Goal: Transaction & Acquisition: Purchase product/service

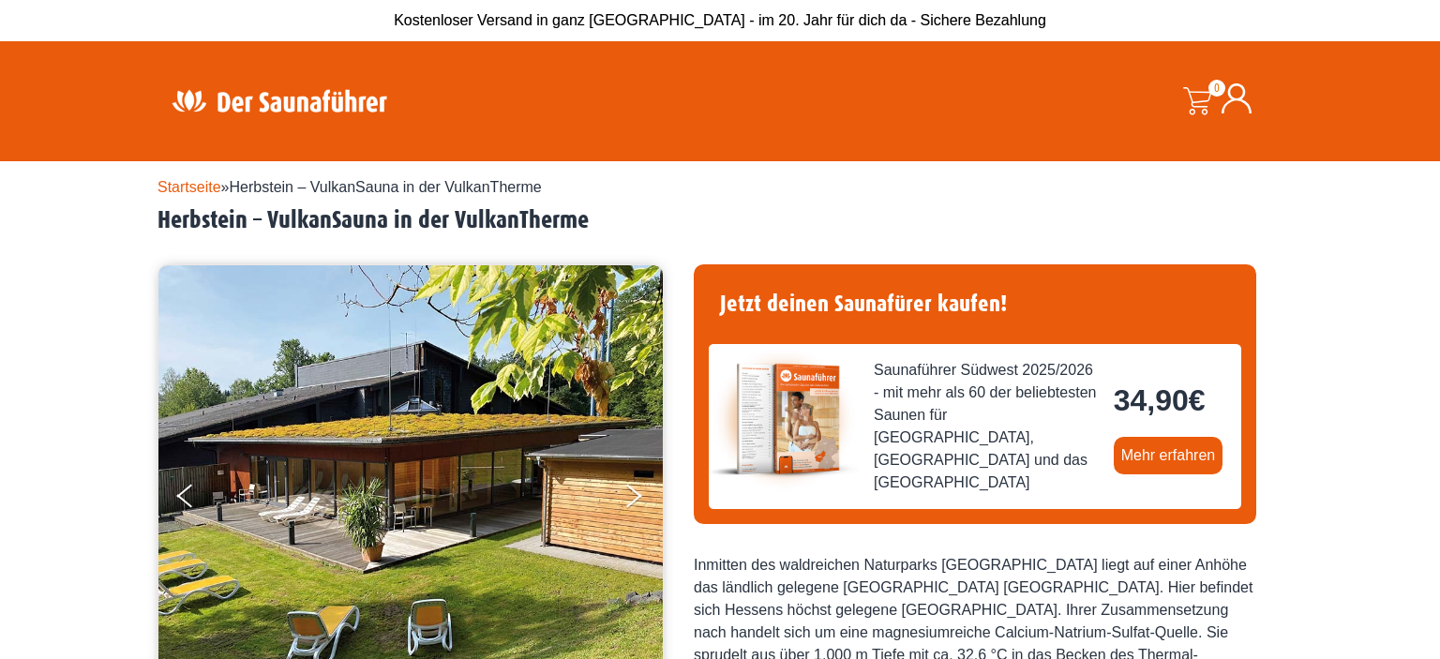
click at [635, 492] on button "Next" at bounding box center [645, 499] width 47 height 47
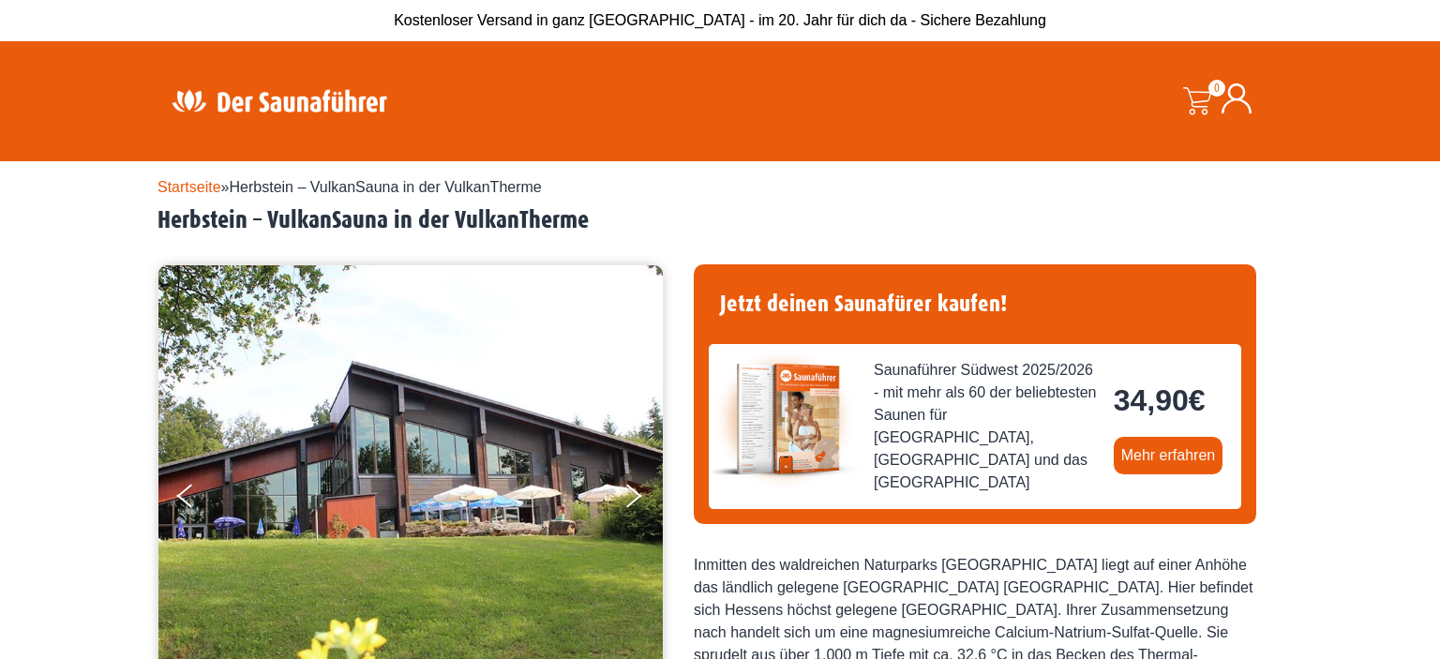
click at [635, 492] on button "Next" at bounding box center [645, 499] width 47 height 47
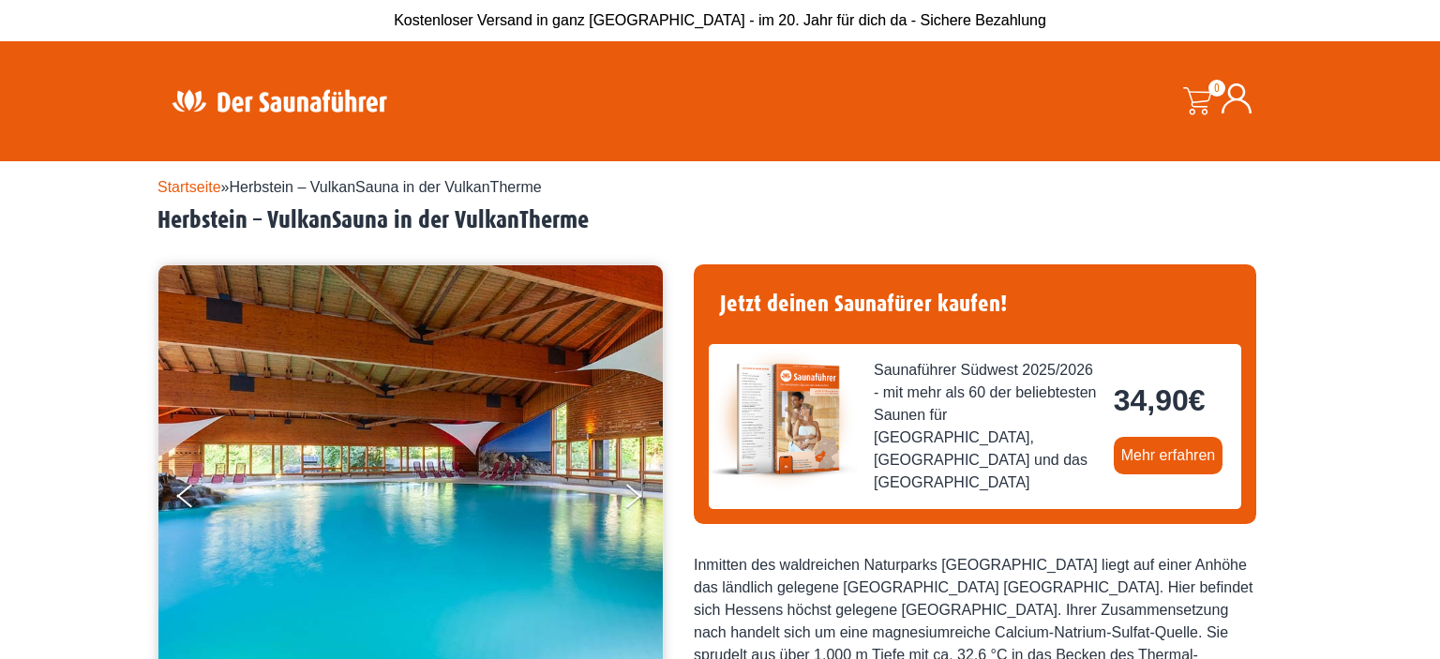
click at [635, 492] on button "Next" at bounding box center [645, 499] width 47 height 47
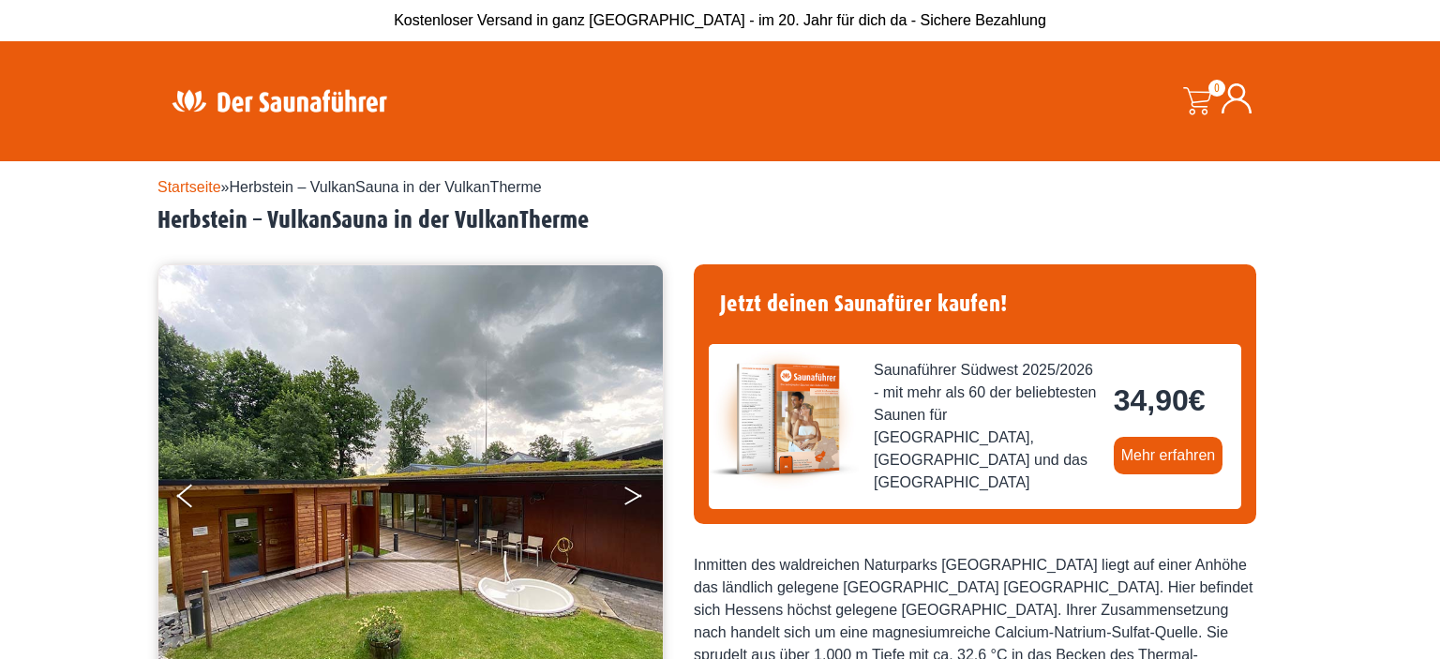
drag, startPoint x: 0, startPoint y: 0, endPoint x: 635, endPoint y: 493, distance: 804.3
click at [635, 493] on button "Next" at bounding box center [645, 499] width 47 height 47
click at [624, 498] on button "Next" at bounding box center [645, 499] width 47 height 47
click at [628, 495] on button "Next" at bounding box center [645, 499] width 47 height 47
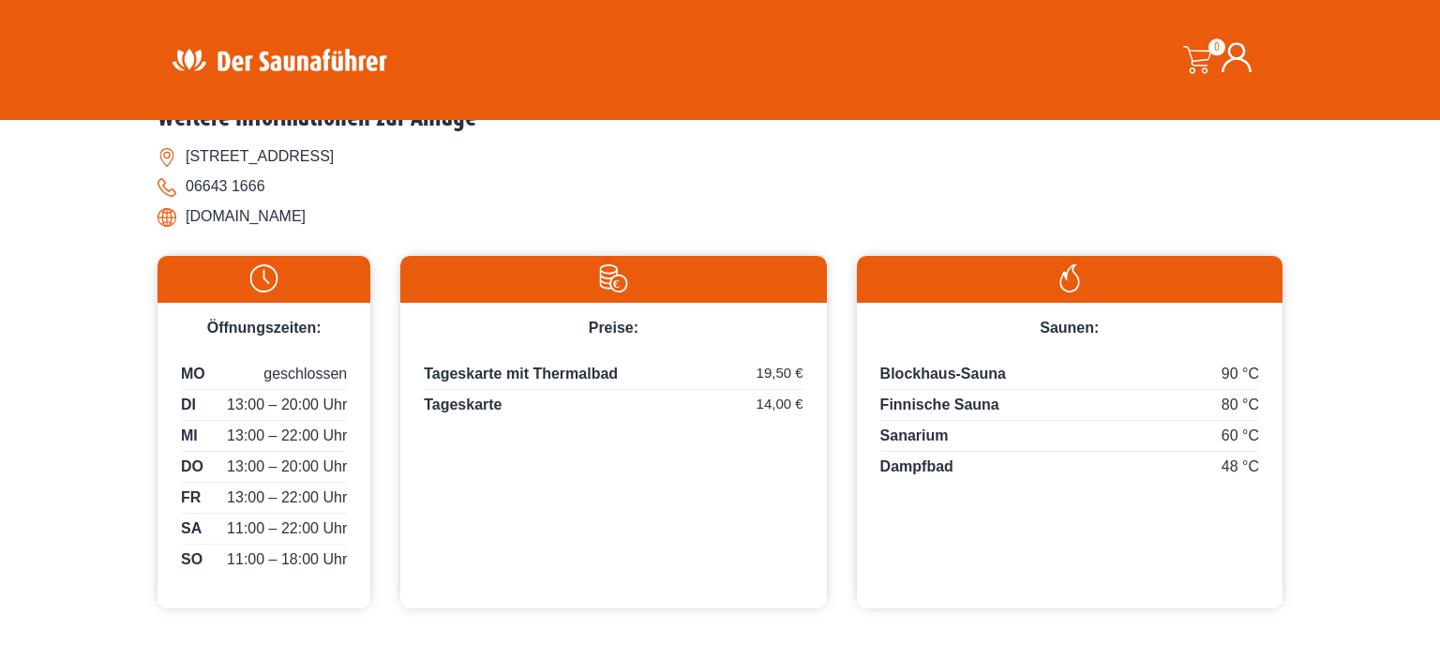
scroll to position [791, 0]
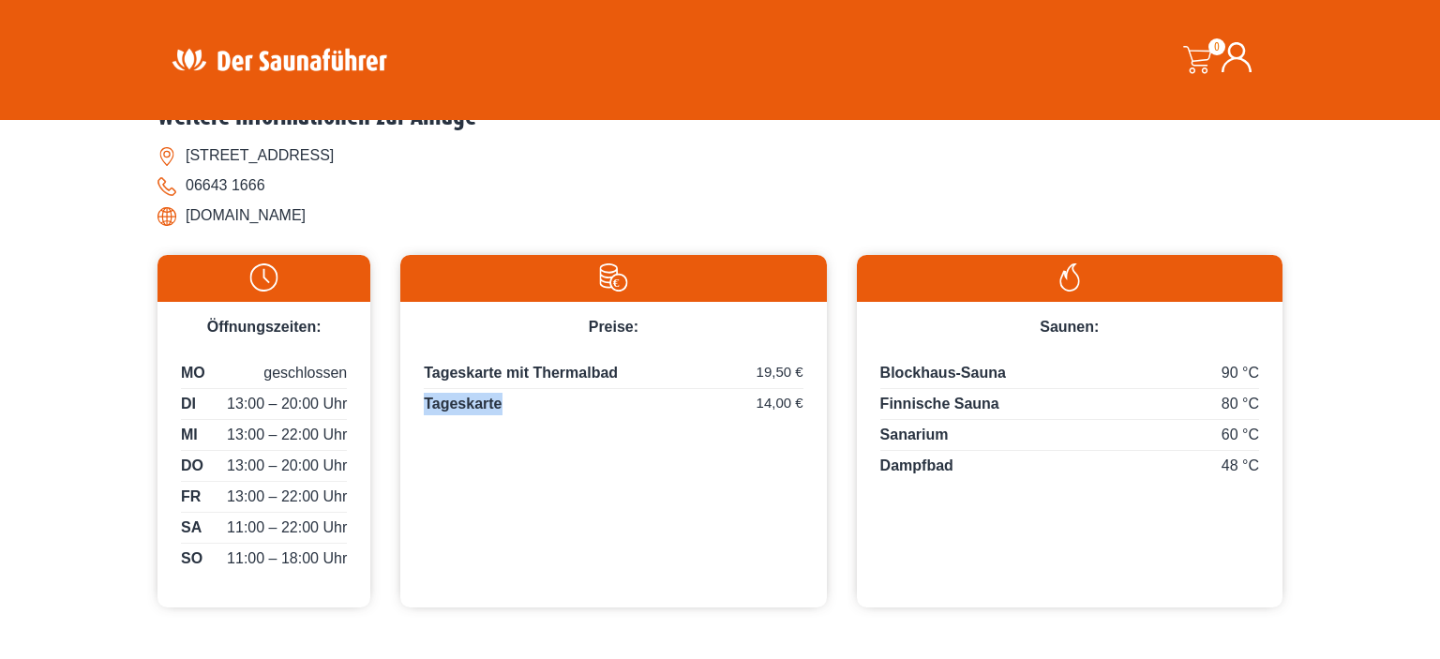
drag, startPoint x: 426, startPoint y: 403, endPoint x: 587, endPoint y: 415, distance: 161.7
click at [587, 415] on div "Tageskarte mit Thermalbad 19,50 € Tageskarte 14,00 €" at bounding box center [613, 394] width 426 height 113
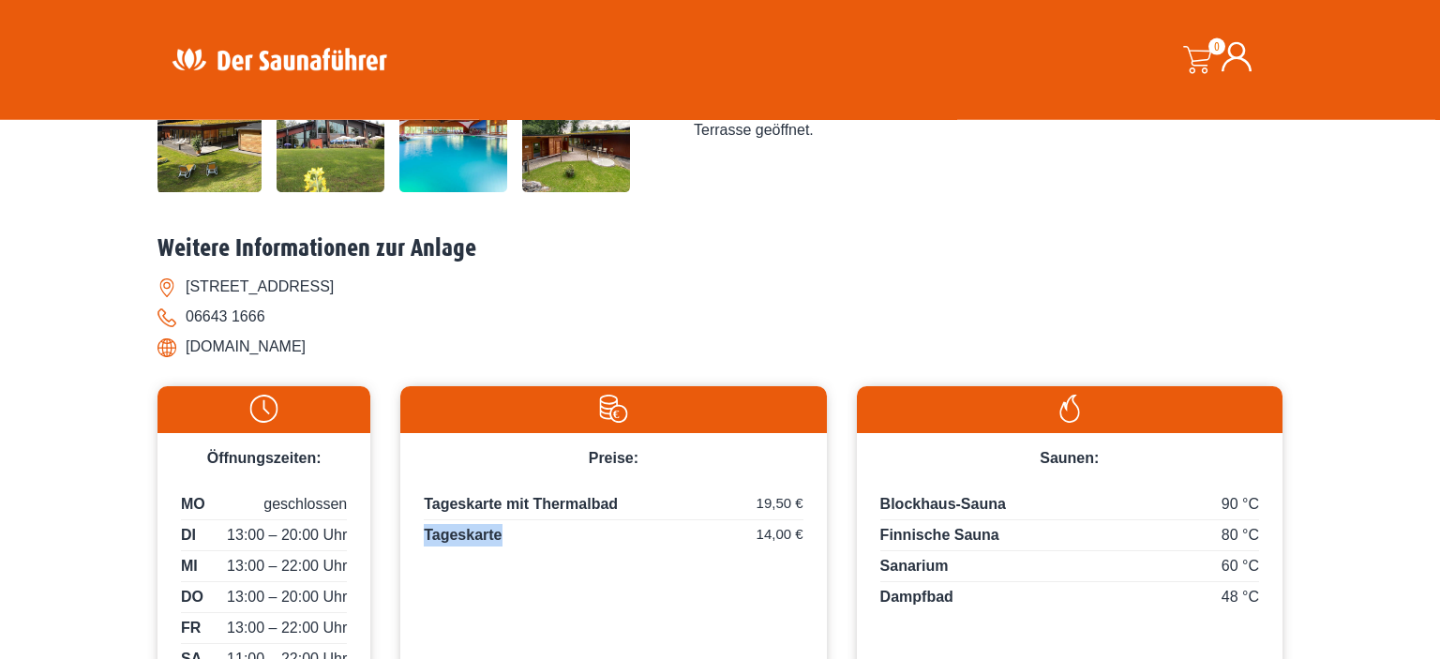
scroll to position [693, 0]
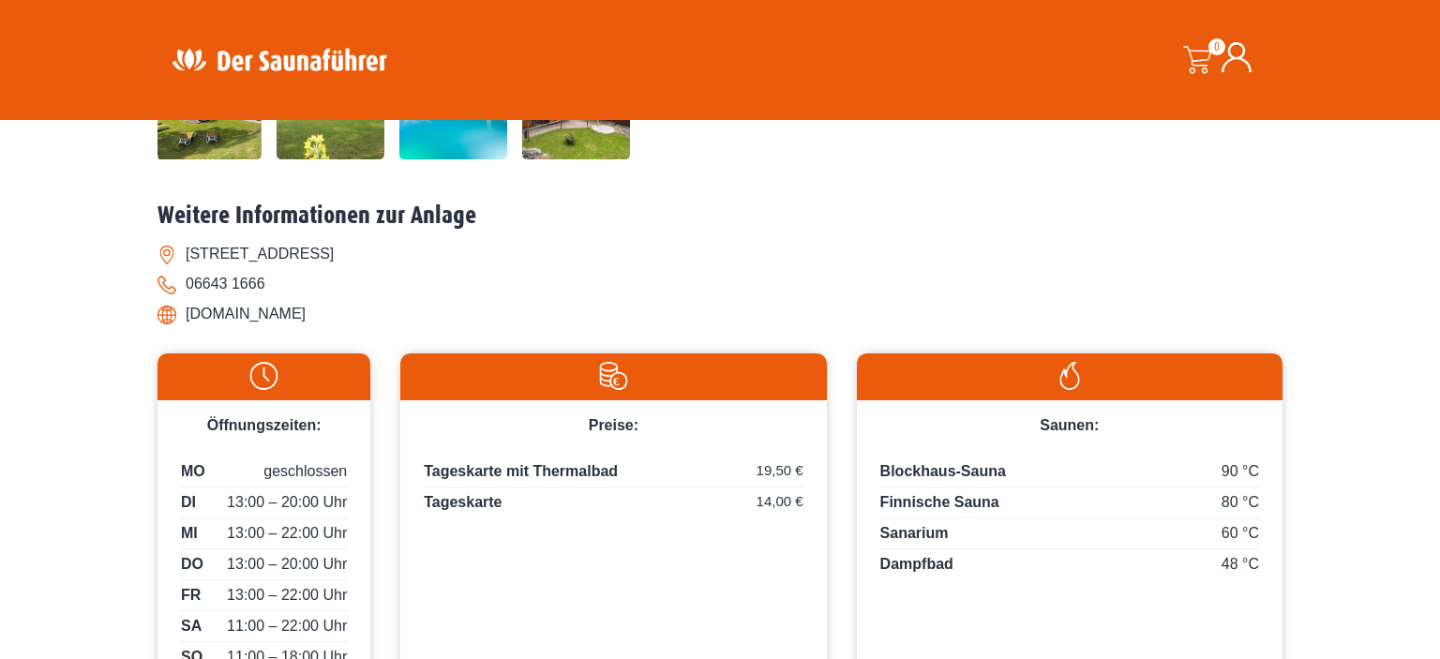
drag, startPoint x: 772, startPoint y: 467, endPoint x: 803, endPoint y: 470, distance: 31.1
click at [803, 470] on div "Tageskarte mit Thermalbad 19,50 € Tageskarte 14,00 €" at bounding box center [613, 493] width 426 height 113
click at [782, 516] on div "Tageskarte mit Thermalbad 19,50 € Tageskarte 14,00 €" at bounding box center [613, 493] width 426 height 113
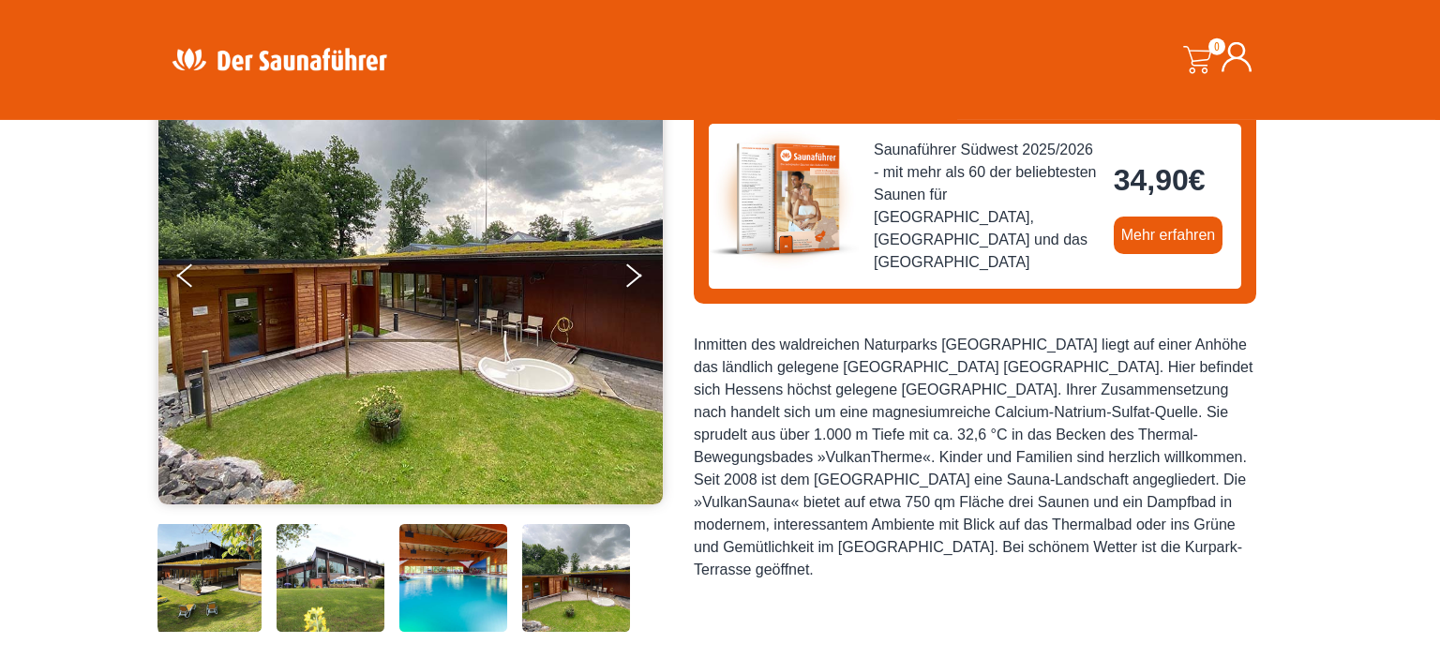
scroll to position [98, 0]
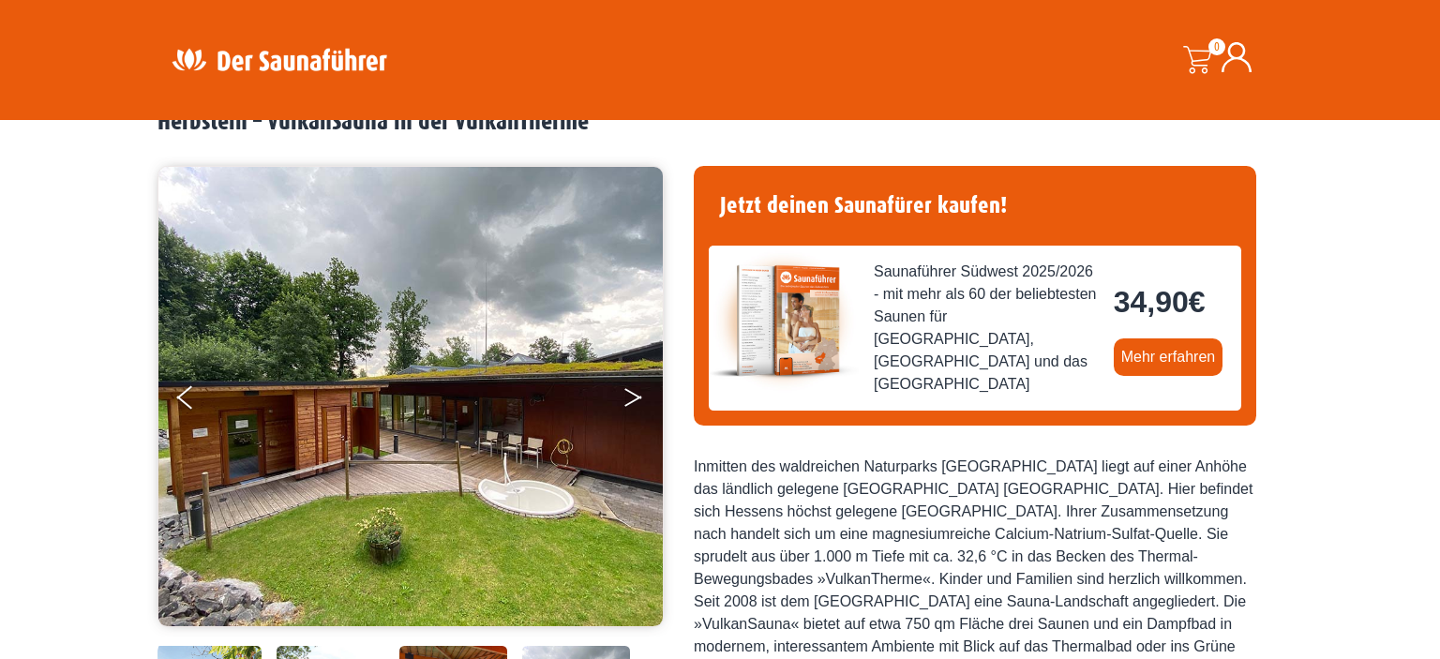
click at [634, 401] on button "Next" at bounding box center [645, 401] width 47 height 47
click at [632, 396] on button "Next" at bounding box center [645, 401] width 47 height 47
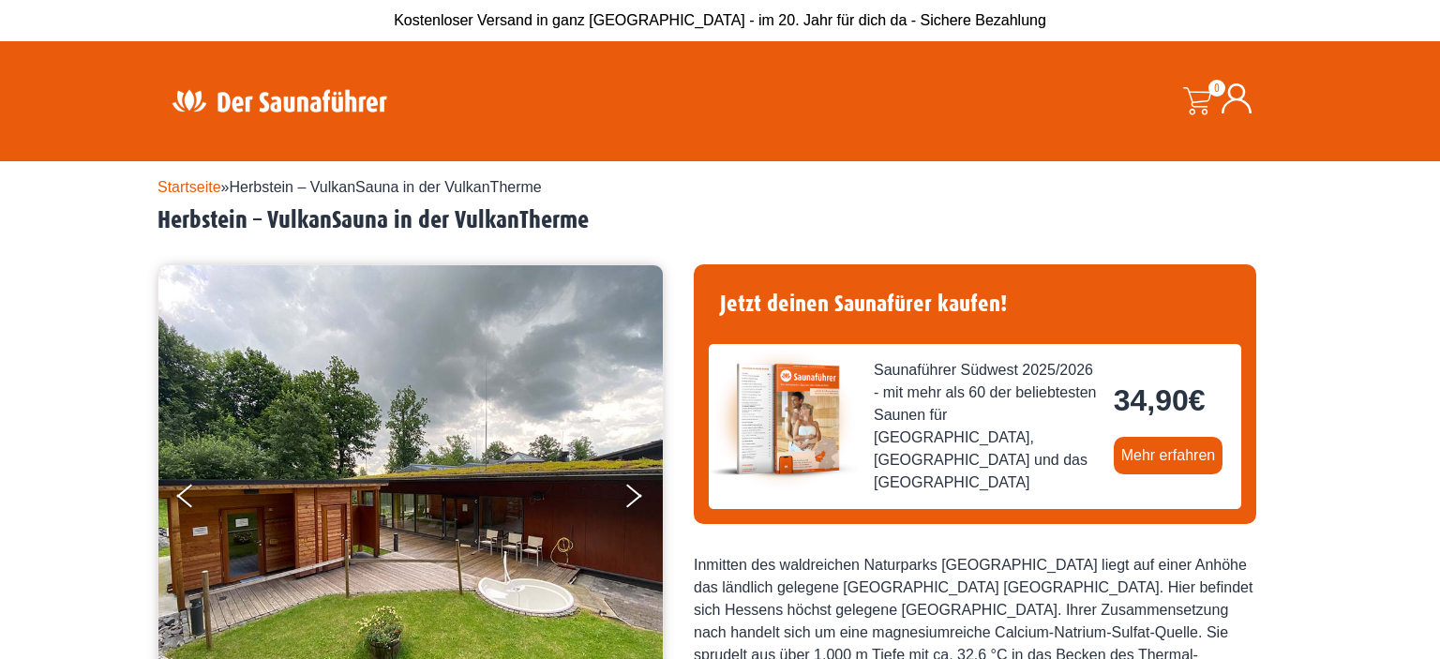
scroll to position [0, 0]
